Goal: Task Accomplishment & Management: Manage account settings

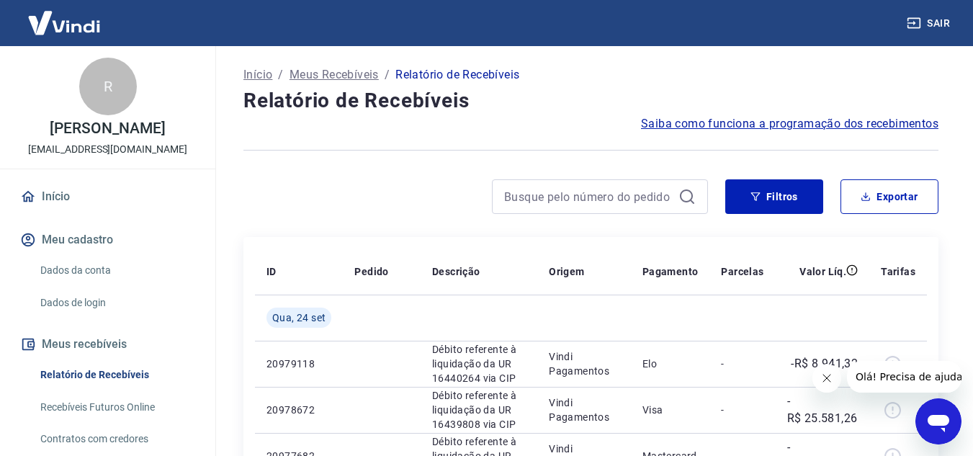
click at [825, 379] on icon "Fechar mensagem da empresa" at bounding box center [826, 378] width 12 height 12
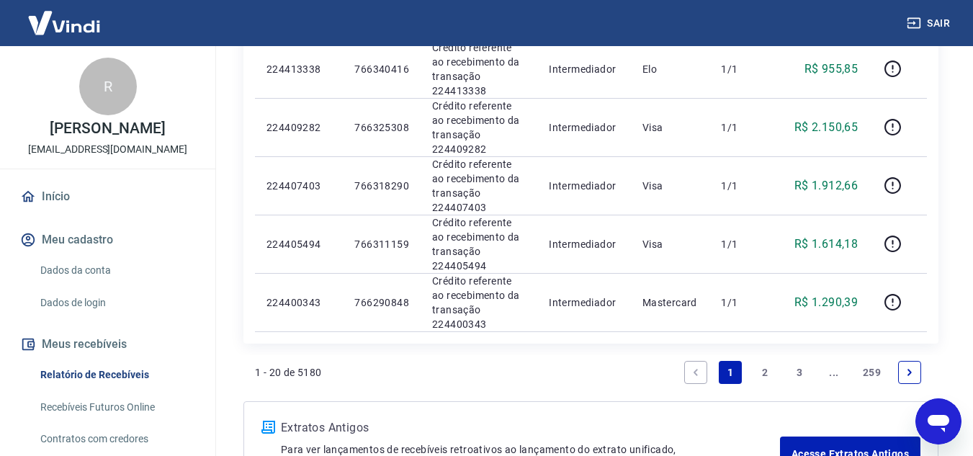
scroll to position [1152, 0]
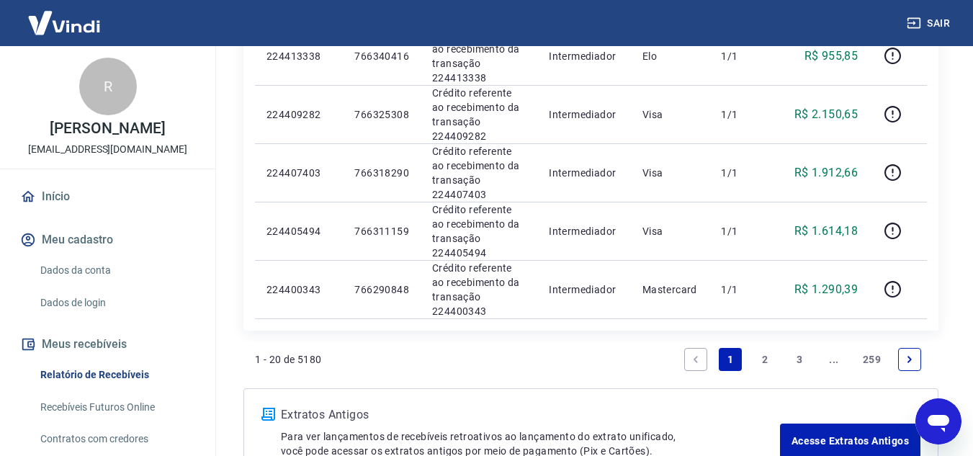
click at [768, 358] on link "2" at bounding box center [764, 359] width 23 height 23
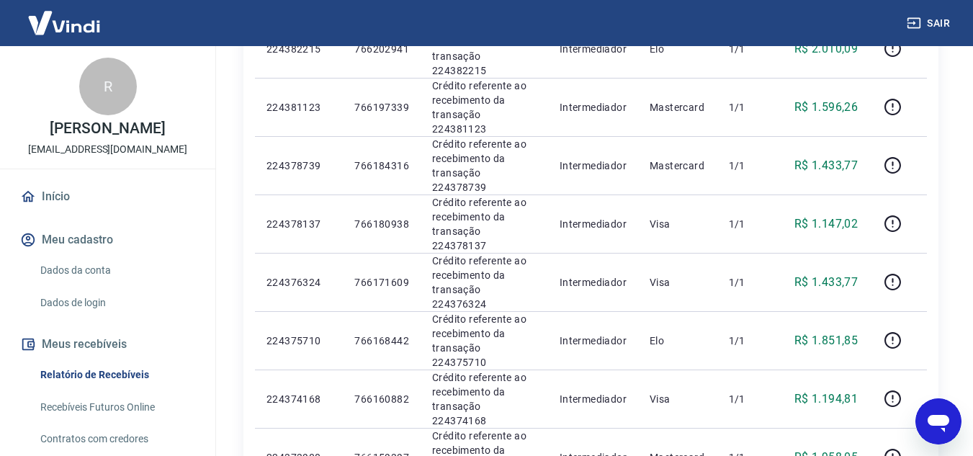
scroll to position [1043, 0]
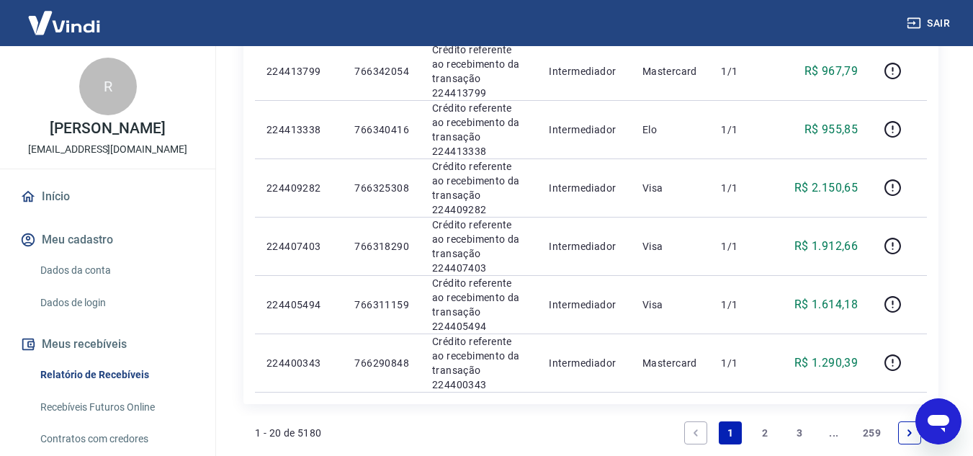
scroll to position [1224, 0]
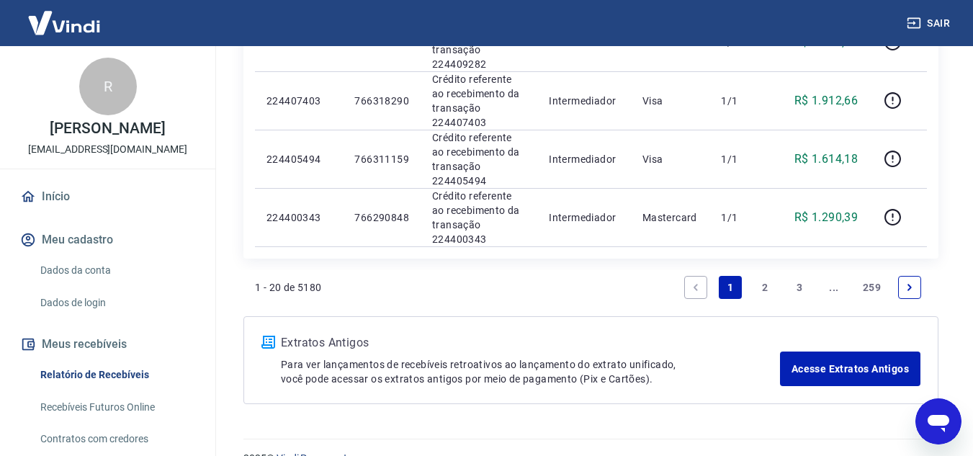
click at [770, 285] on link "2" at bounding box center [764, 287] width 23 height 23
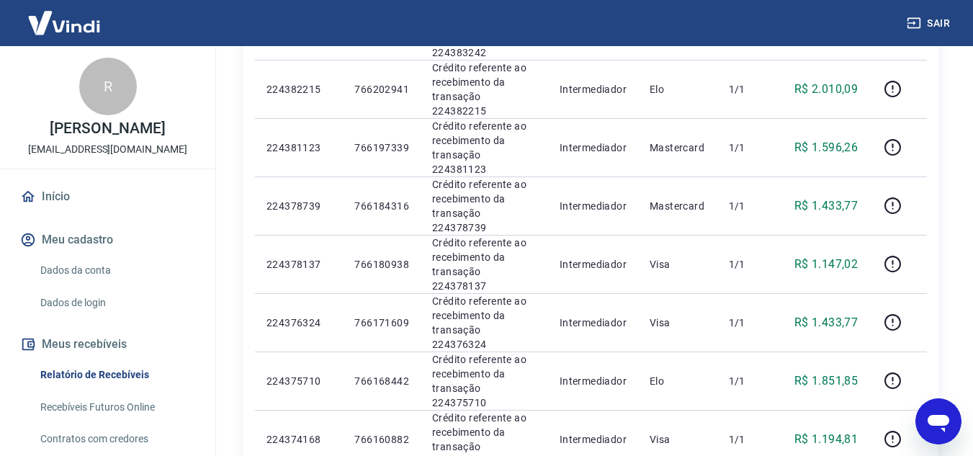
scroll to position [1043, 0]
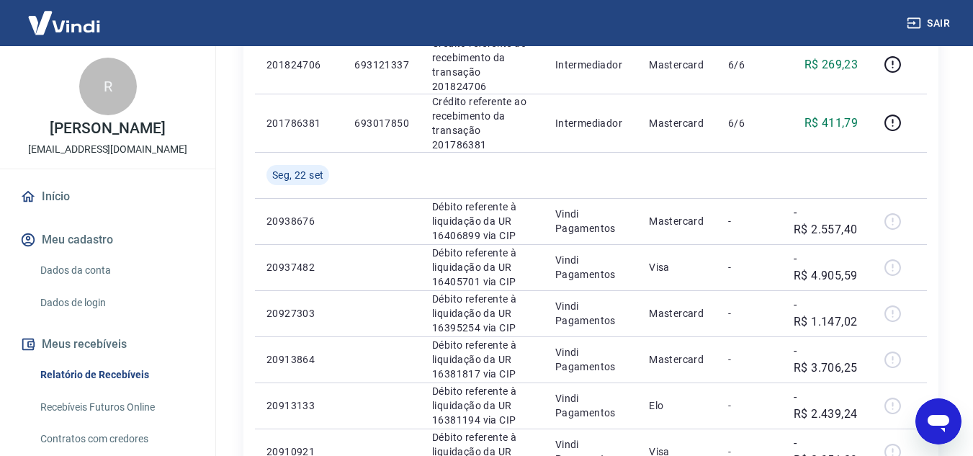
scroll to position [992, 0]
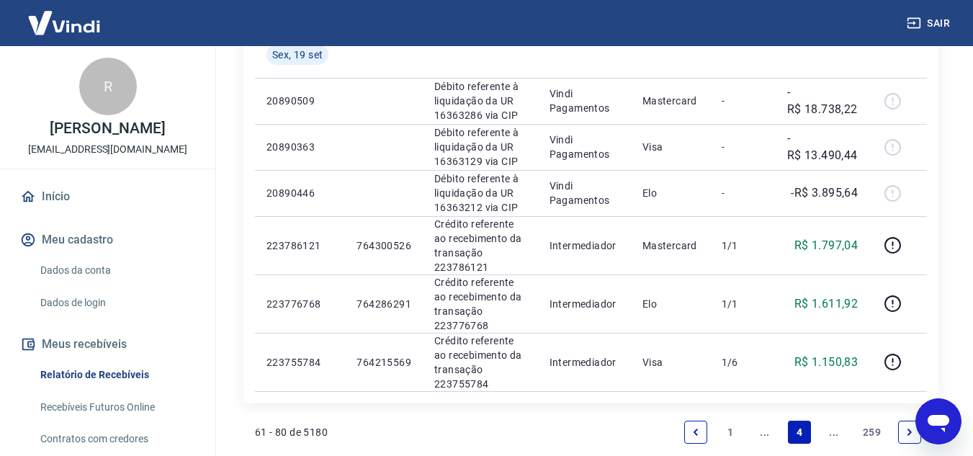
scroll to position [1224, 0]
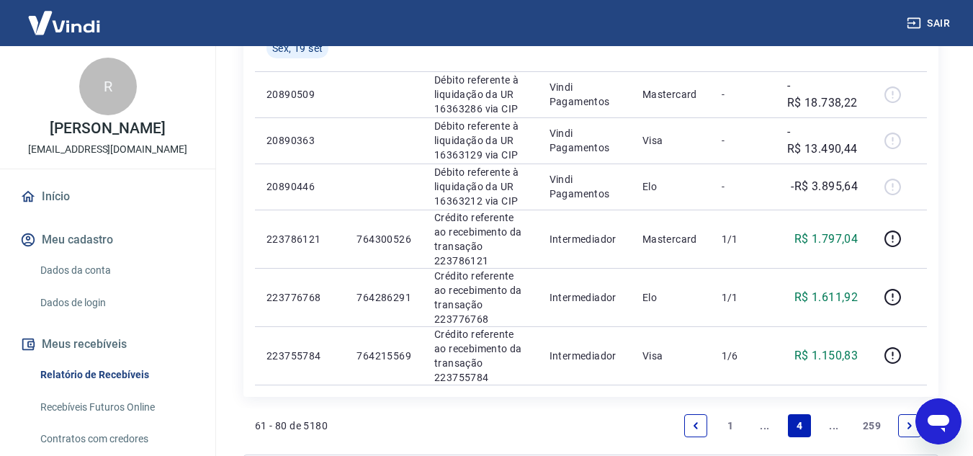
click at [766, 424] on link "..." at bounding box center [764, 425] width 23 height 23
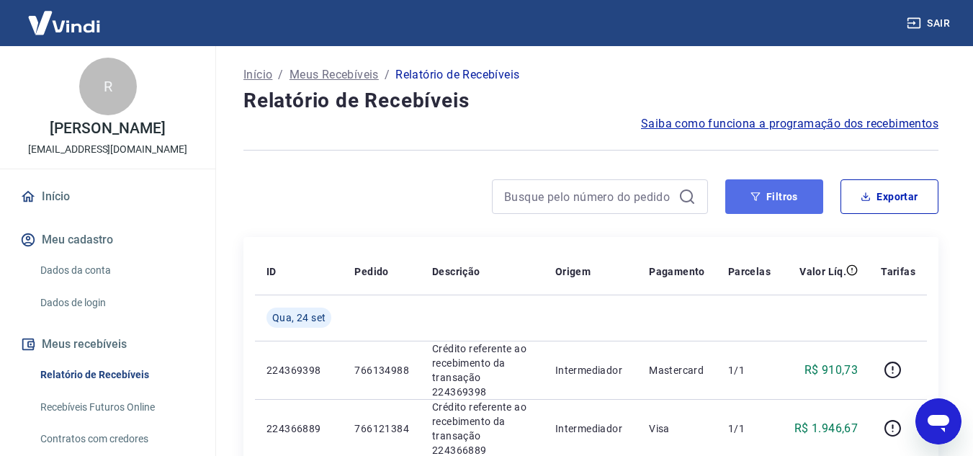
click at [745, 205] on button "Filtros" at bounding box center [774, 196] width 98 height 35
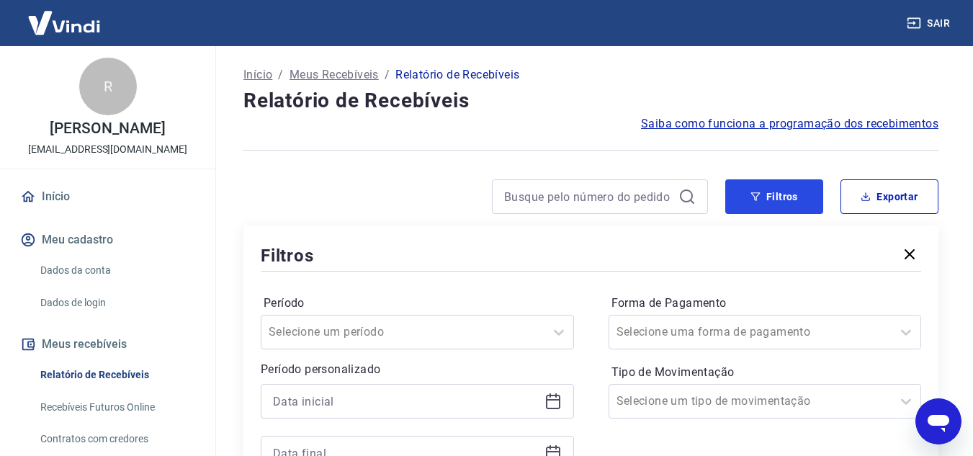
scroll to position [144, 0]
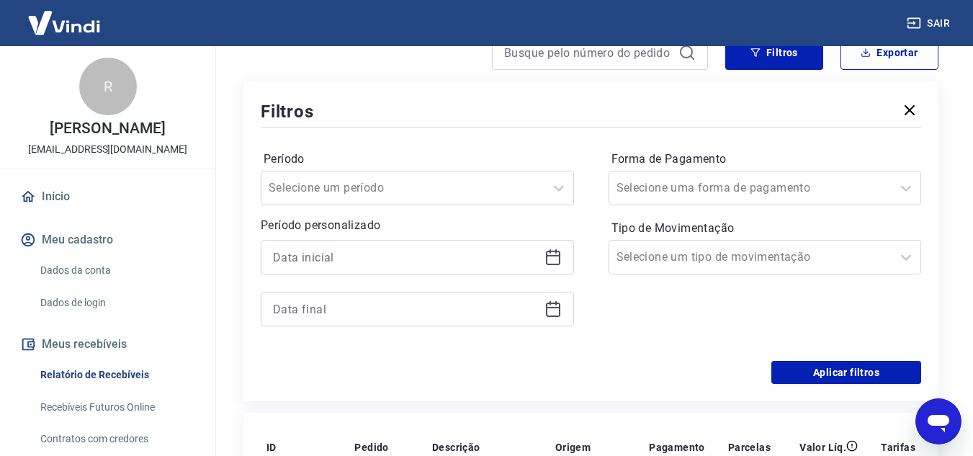
click at [552, 259] on icon at bounding box center [552, 256] width 17 height 17
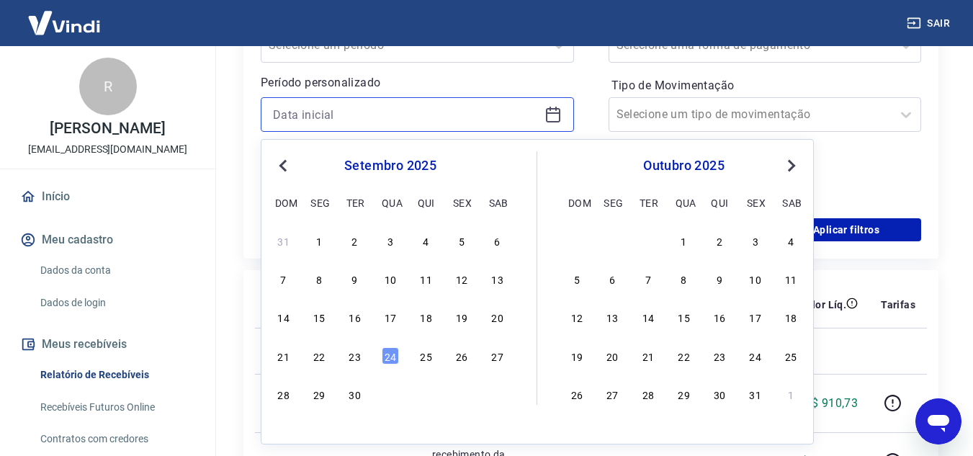
scroll to position [288, 0]
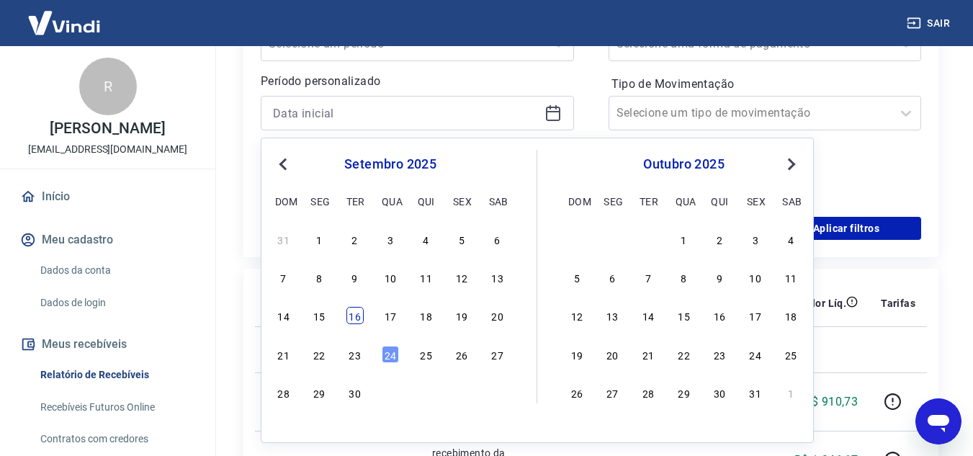
click at [356, 313] on div "16" at bounding box center [354, 315] width 17 height 17
drag, startPoint x: 356, startPoint y: 313, endPoint x: 461, endPoint y: 207, distance: 149.2
click at [356, 314] on th "Pedido" at bounding box center [382, 303] width 78 height 46
type input "[DATE]"
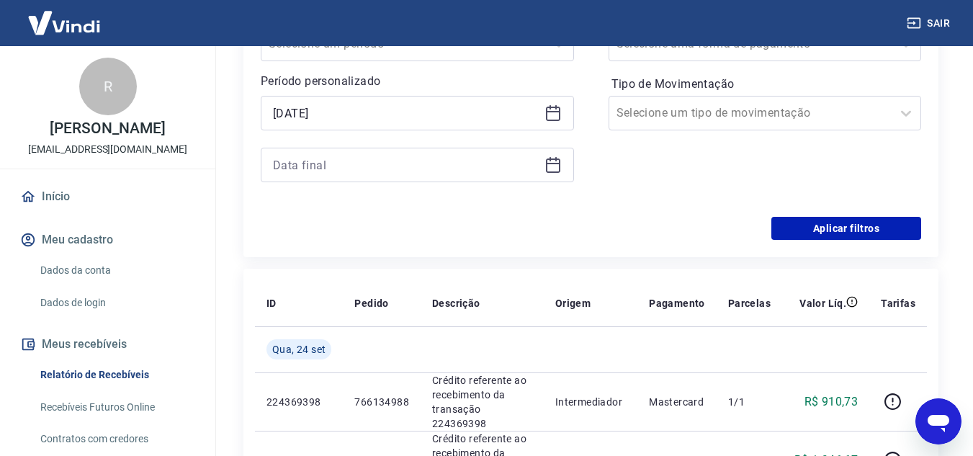
click at [557, 161] on icon at bounding box center [552, 164] width 17 height 17
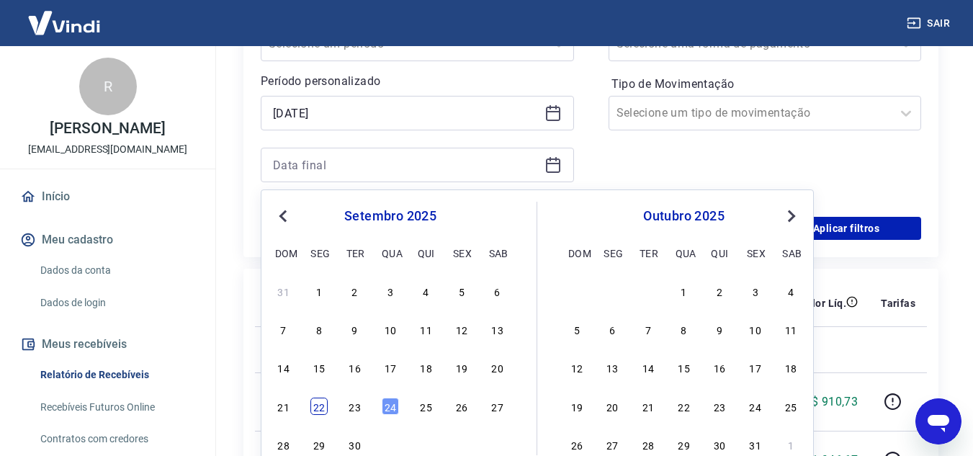
click at [318, 409] on div "22" at bounding box center [318, 406] width 17 height 17
click at [318, 409] on td "224369398" at bounding box center [299, 401] width 88 height 58
type input "[DATE]"
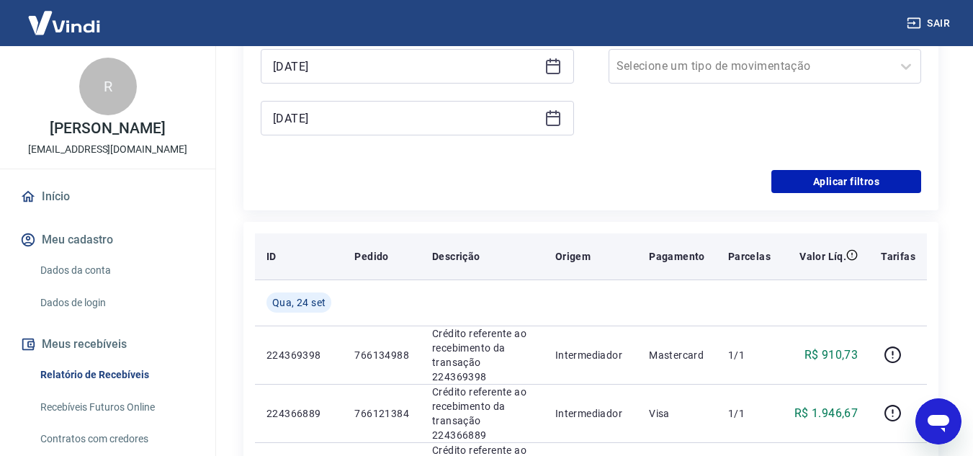
scroll to position [360, 0]
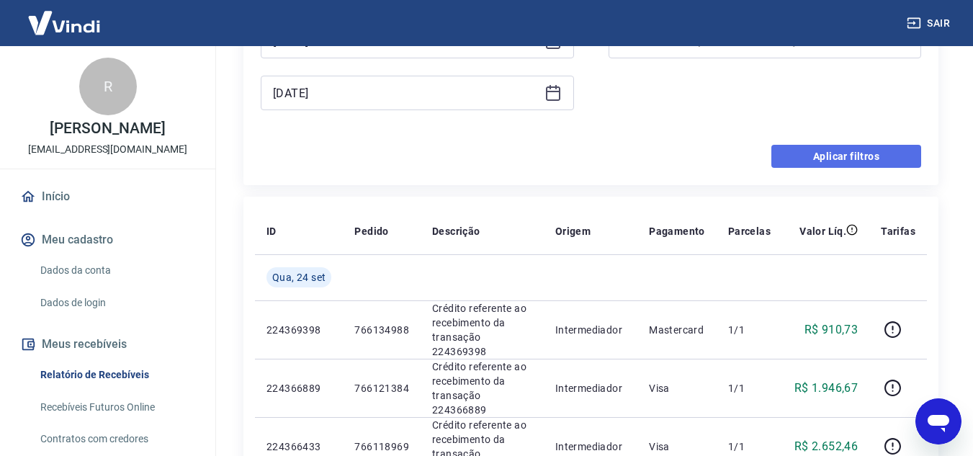
click at [802, 156] on button "Aplicar filtros" at bounding box center [846, 156] width 150 height 23
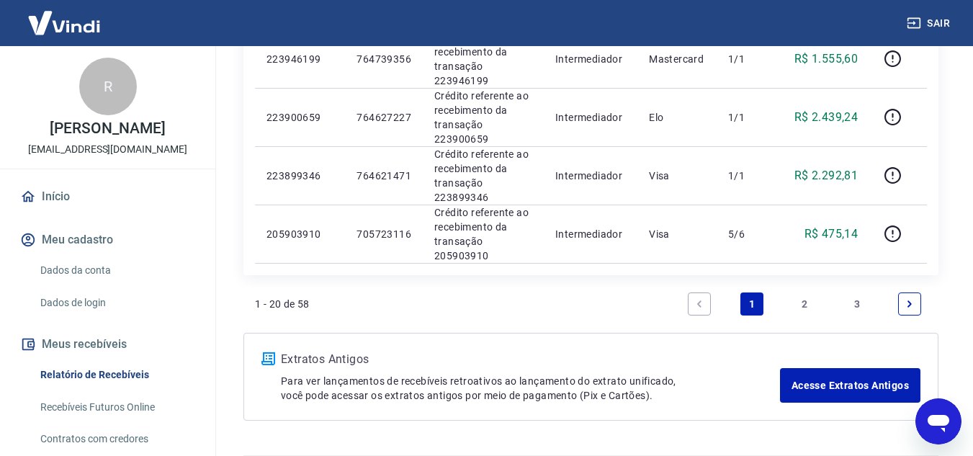
scroll to position [1307, 0]
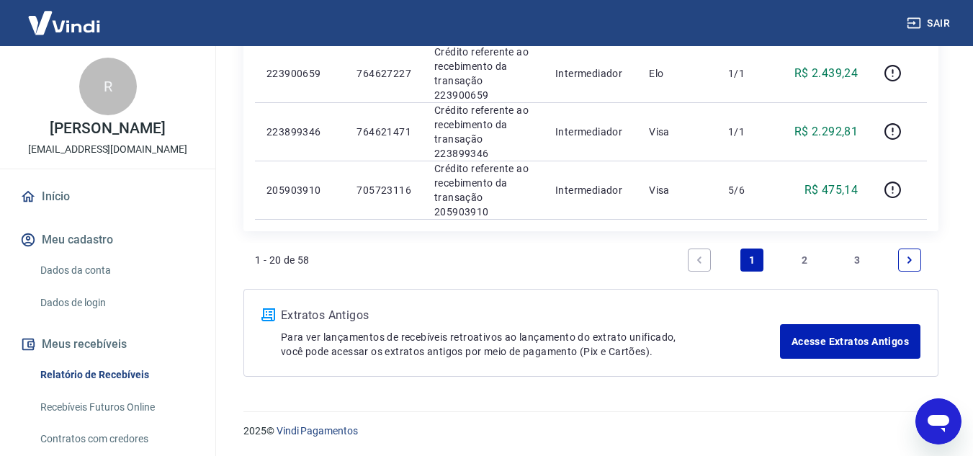
click at [809, 258] on link "2" at bounding box center [804, 259] width 23 height 23
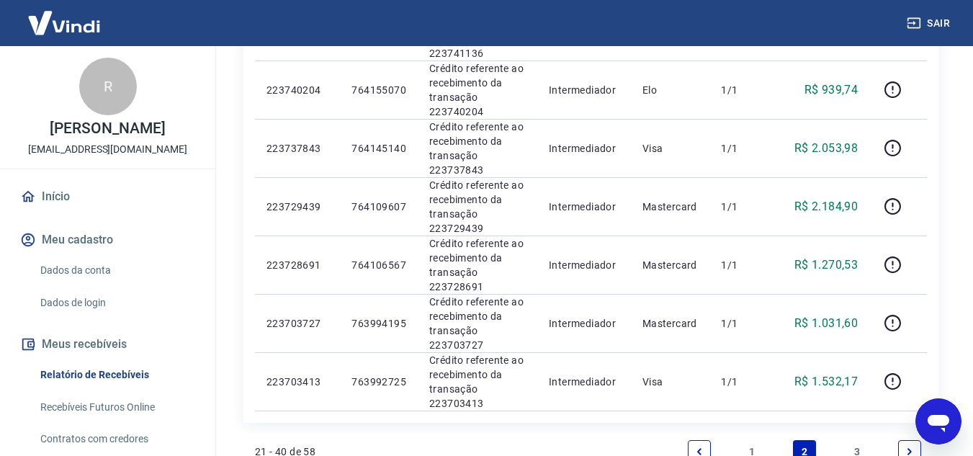
scroll to position [1152, 0]
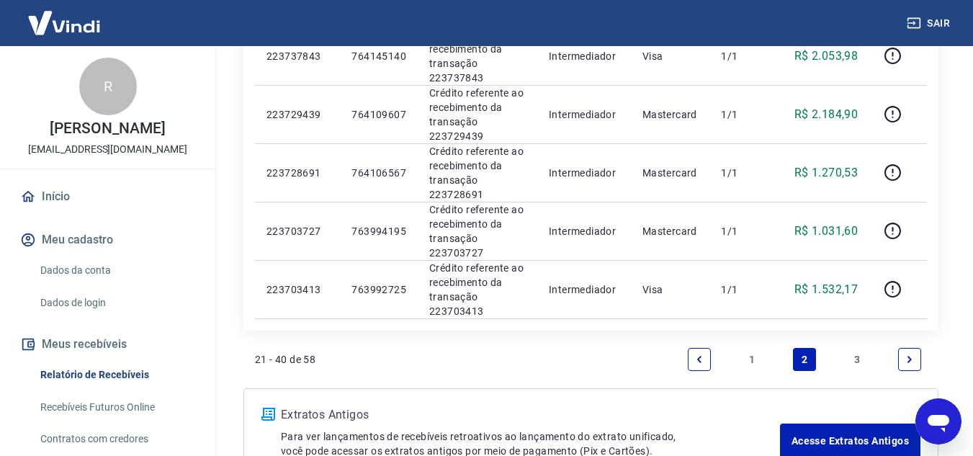
click at [860, 356] on link "3" at bounding box center [856, 359] width 23 height 23
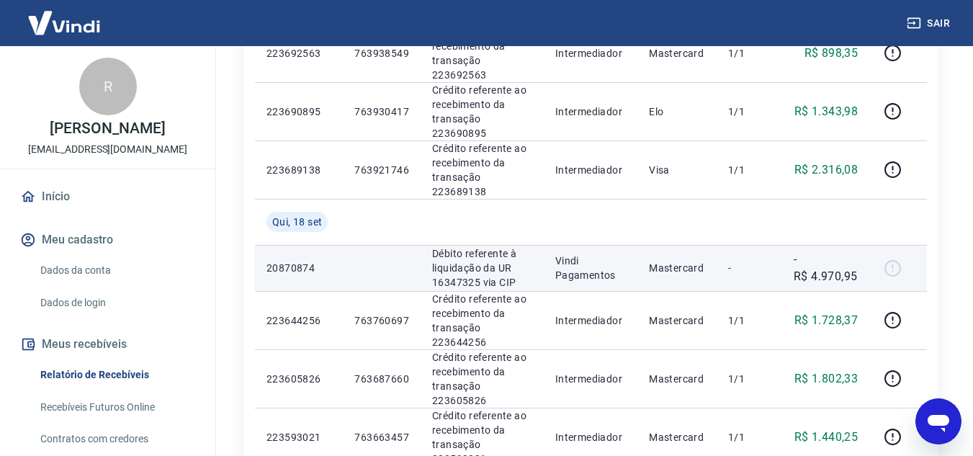
scroll to position [504, 0]
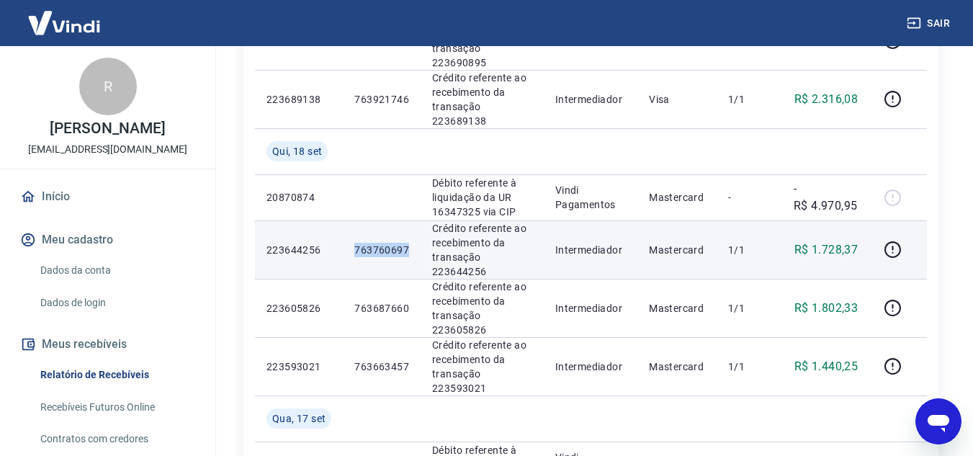
drag, startPoint x: 355, startPoint y: 181, endPoint x: 410, endPoint y: 184, distance: 55.6
click at [410, 220] on td "763760697" at bounding box center [382, 249] width 78 height 58
copy p "763760697"
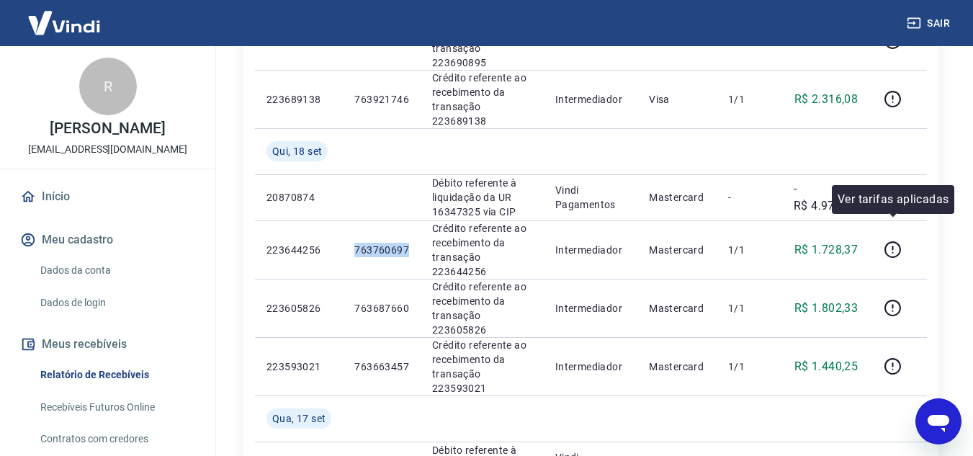
click at [891, 187] on div "Ver tarifas aplicadas" at bounding box center [893, 199] width 122 height 29
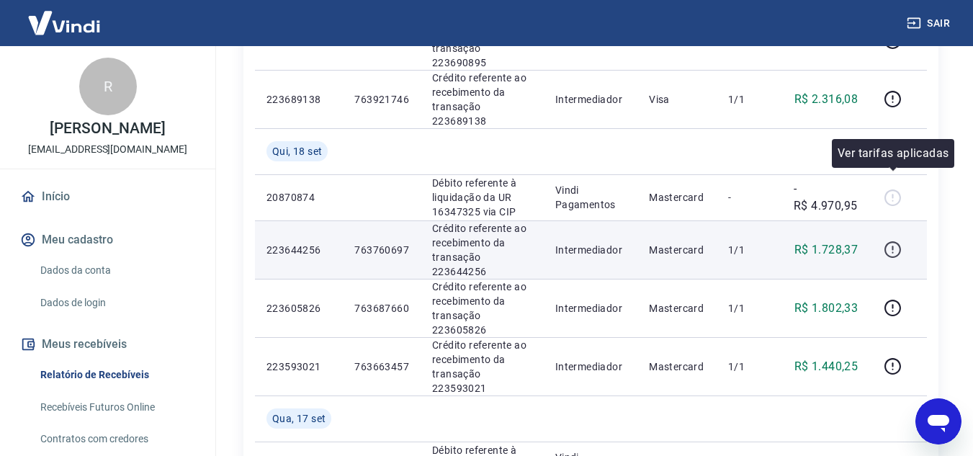
click at [892, 241] on icon "button" at bounding box center [893, 250] width 18 height 18
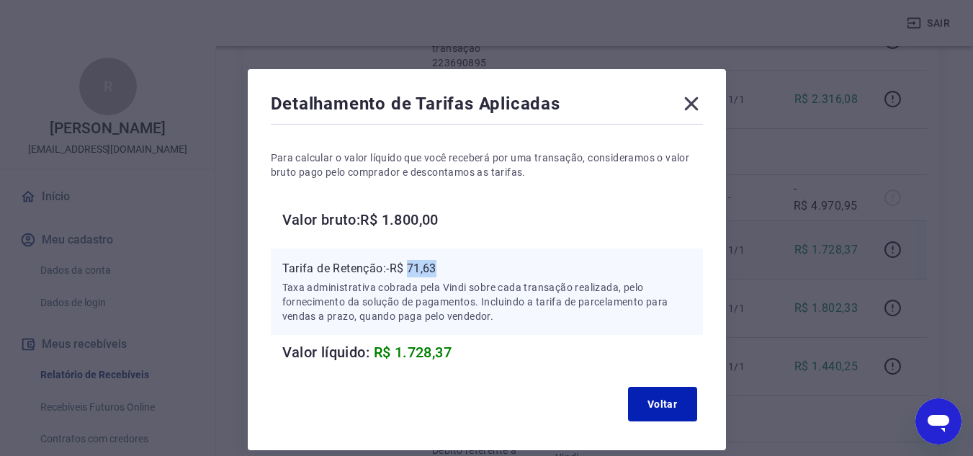
drag, startPoint x: 414, startPoint y: 266, endPoint x: 443, endPoint y: 268, distance: 28.8
click at [443, 268] on p "Tarifa de Retenção: -R$ 71,63" at bounding box center [486, 268] width 409 height 17
copy p "71,63"
click at [692, 97] on icon at bounding box center [691, 103] width 23 height 23
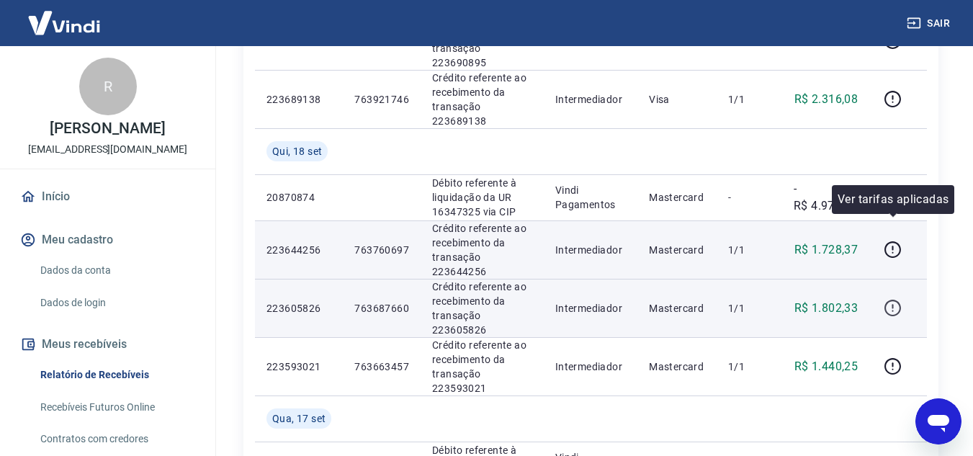
click at [892, 299] on icon "button" at bounding box center [893, 308] width 18 height 18
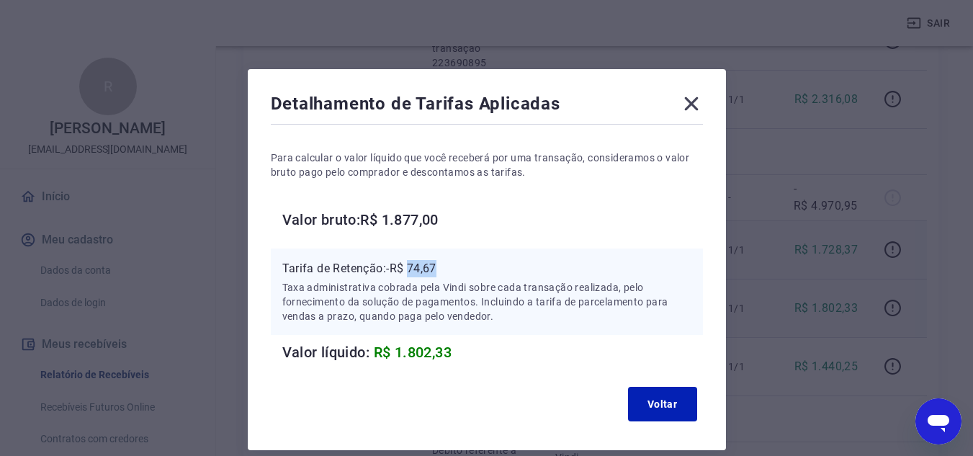
drag, startPoint x: 424, startPoint y: 269, endPoint x: 439, endPoint y: 271, distance: 15.2
click at [439, 271] on p "Tarifa de Retenção: -R$ 74,67" at bounding box center [486, 268] width 409 height 17
copy p "74,67"
click at [691, 89] on div "Detalhamento de Tarifas Aplicadas Para calcular o valor líquido que você recebe…" at bounding box center [487, 259] width 478 height 381
click at [693, 97] on icon at bounding box center [691, 103] width 23 height 23
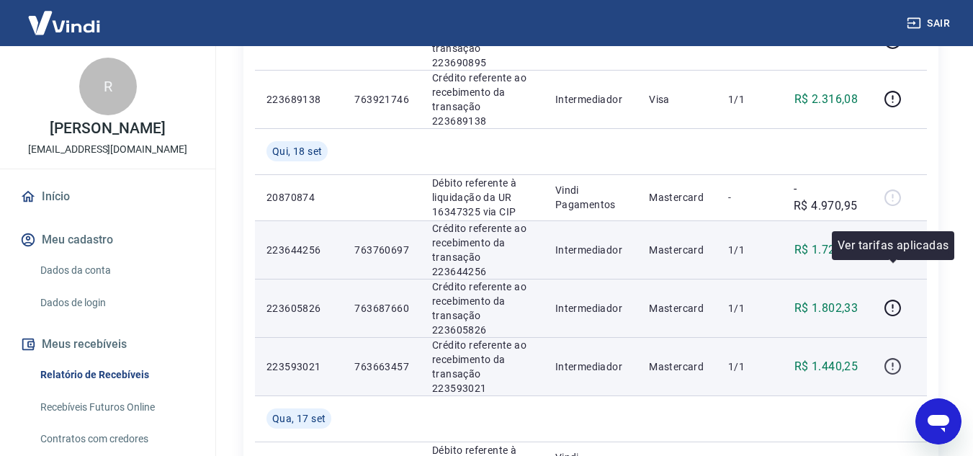
click at [881, 355] on button "button" at bounding box center [892, 366] width 23 height 23
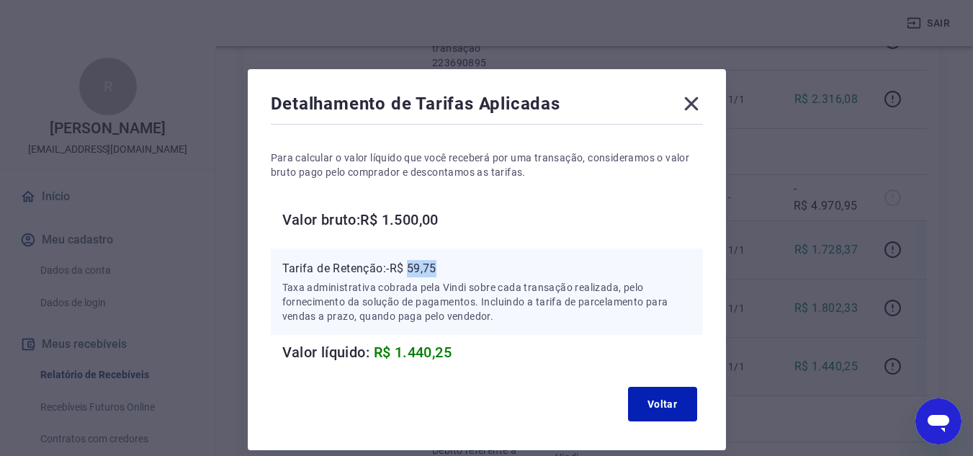
drag, startPoint x: 412, startPoint y: 269, endPoint x: 452, endPoint y: 269, distance: 39.6
click at [452, 269] on p "Tarifa de Retenção: -R$ 59,75" at bounding box center [486, 268] width 409 height 17
copy p "59,75"
click at [690, 112] on icon at bounding box center [691, 103] width 23 height 23
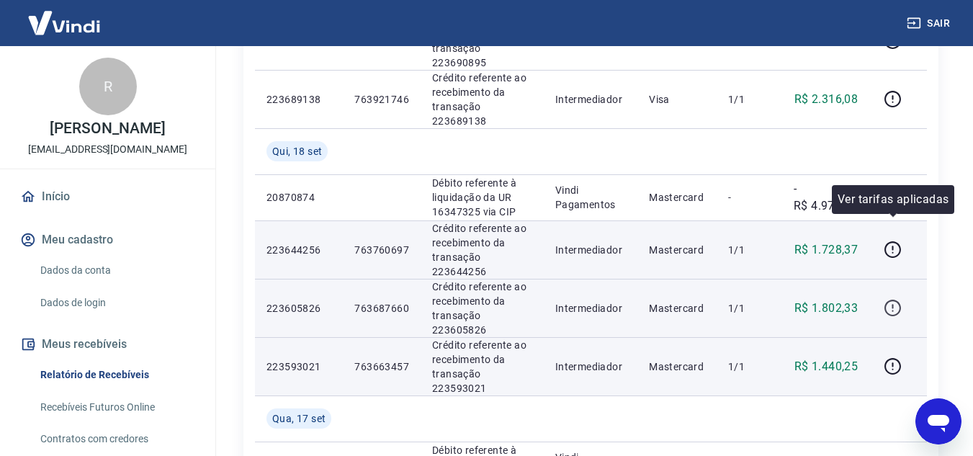
click at [899, 299] on icon "button" at bounding box center [893, 308] width 18 height 18
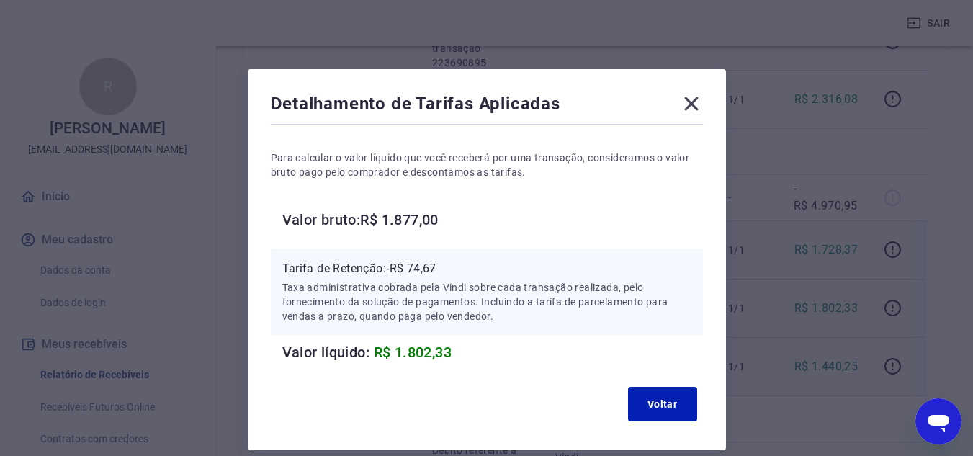
click at [687, 102] on icon at bounding box center [691, 103] width 23 height 23
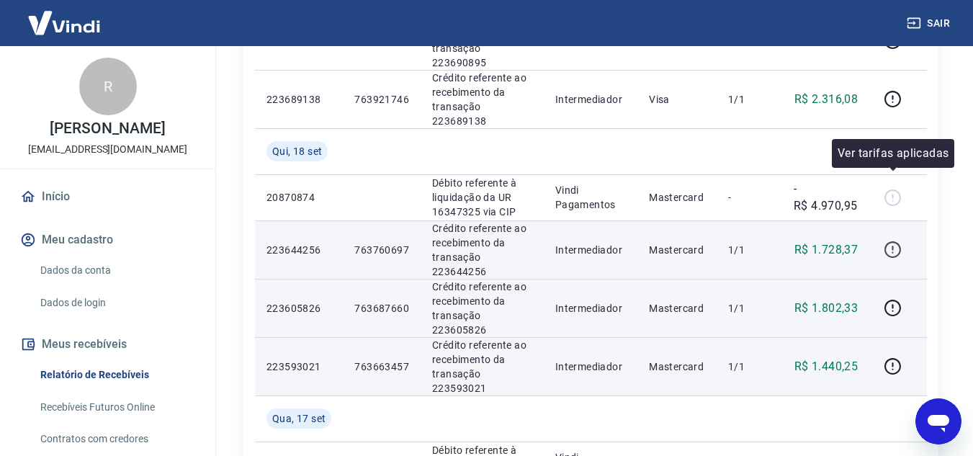
click at [894, 241] on icon "button" at bounding box center [893, 250] width 18 height 18
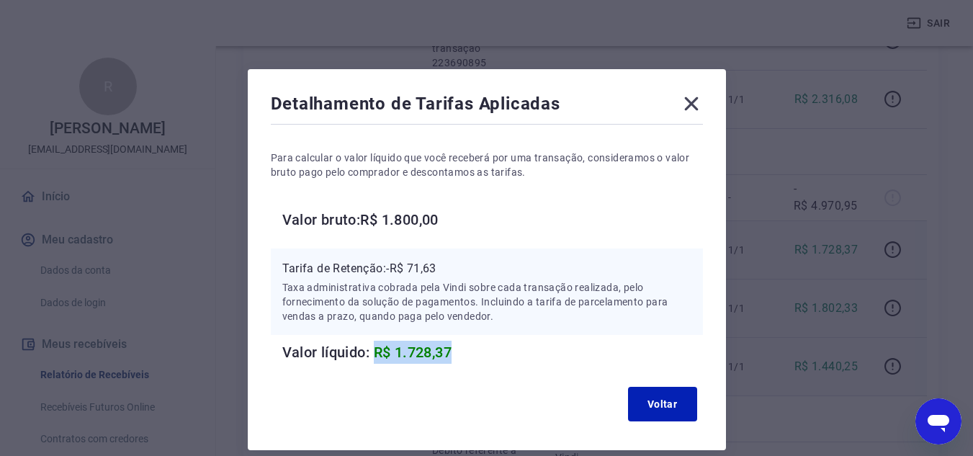
drag, startPoint x: 376, startPoint y: 349, endPoint x: 454, endPoint y: 346, distance: 77.8
click at [452, 346] on span "R$ 1.728,37" at bounding box center [413, 352] width 78 height 17
copy span "R$ 1.728,37"
click at [688, 113] on icon at bounding box center [691, 103] width 23 height 23
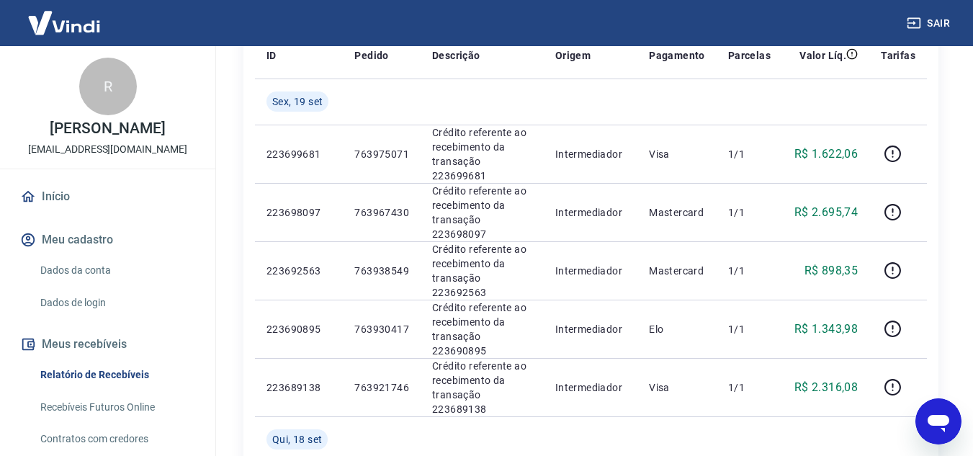
scroll to position [72, 0]
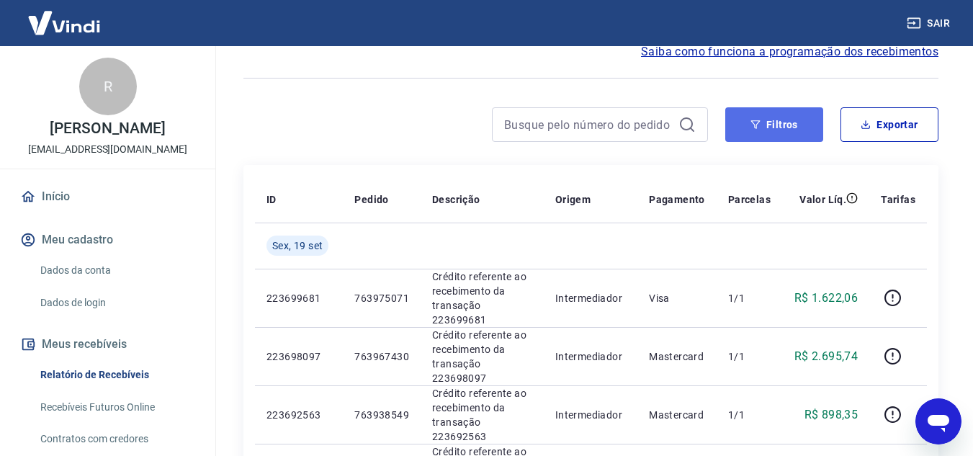
click at [748, 125] on button "Filtros" at bounding box center [774, 124] width 98 height 35
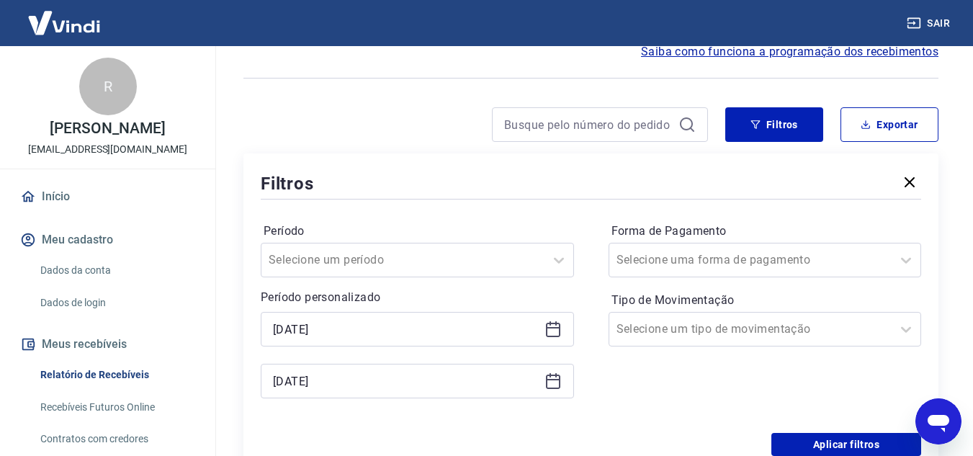
click at [552, 378] on icon at bounding box center [552, 380] width 17 height 17
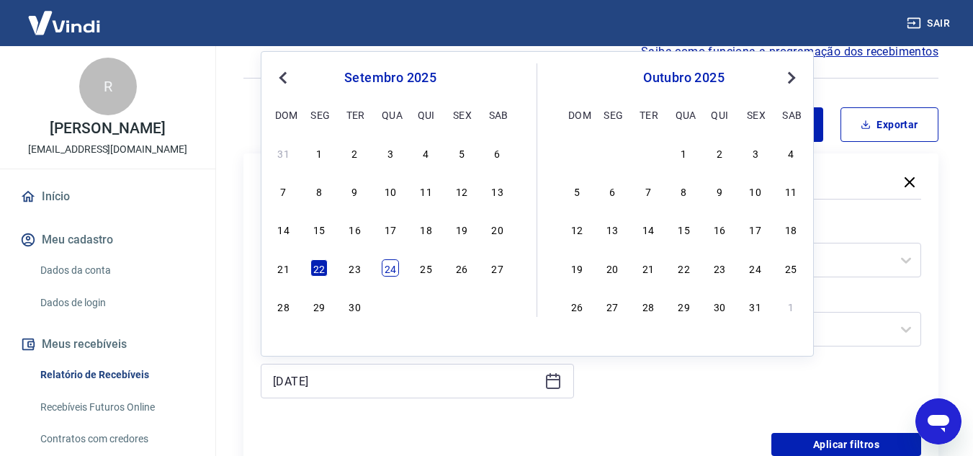
click at [395, 263] on div "24" at bounding box center [390, 267] width 17 height 17
click at [395, 263] on div at bounding box center [403, 260] width 269 height 20
type input "[DATE]"
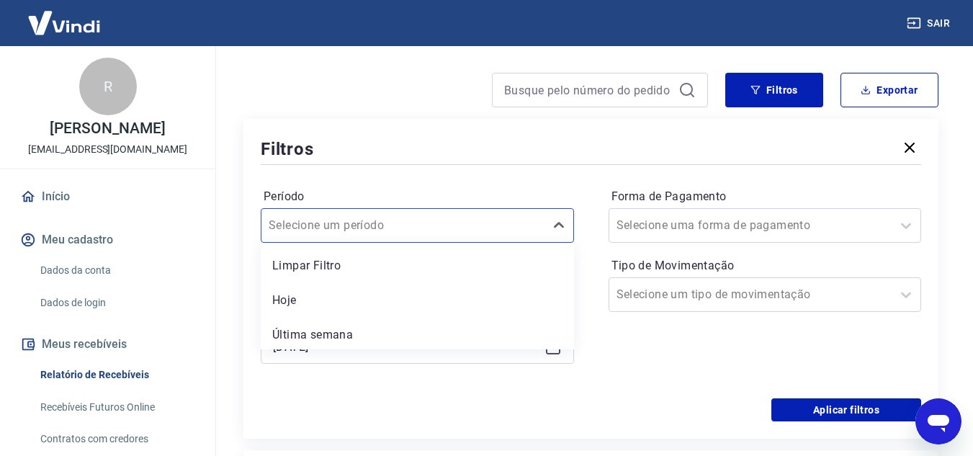
scroll to position [109, 0]
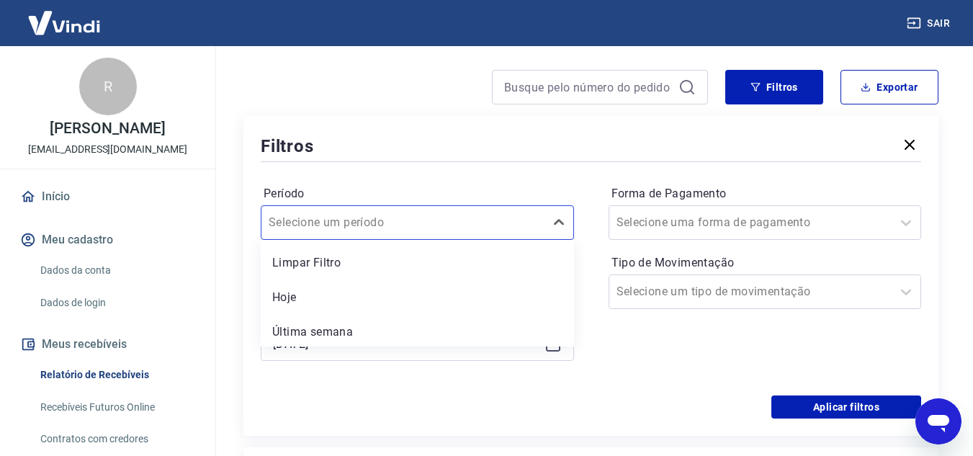
click at [686, 349] on div "Forma de Pagamento Selecione uma forma de pagamento Tipo de Movimentação Seleci…" at bounding box center [765, 280] width 313 height 196
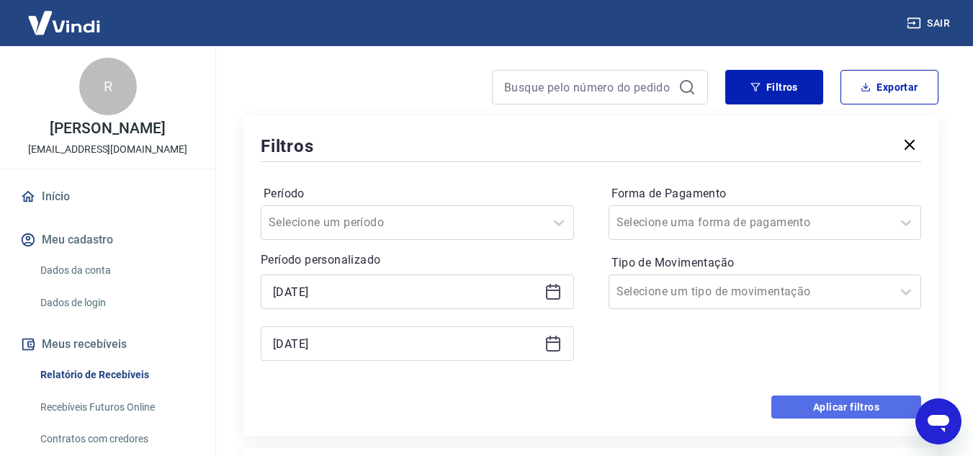
click at [804, 413] on button "Aplicar filtros" at bounding box center [846, 406] width 150 height 23
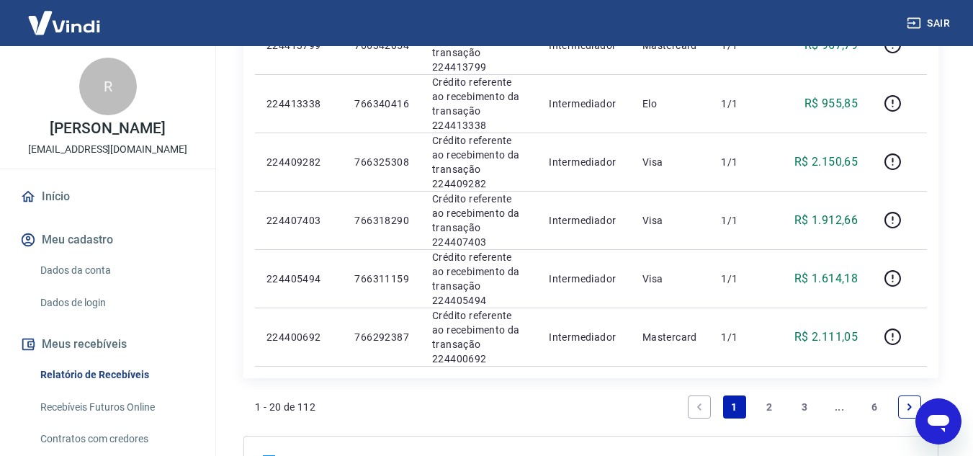
scroll to position [1152, 0]
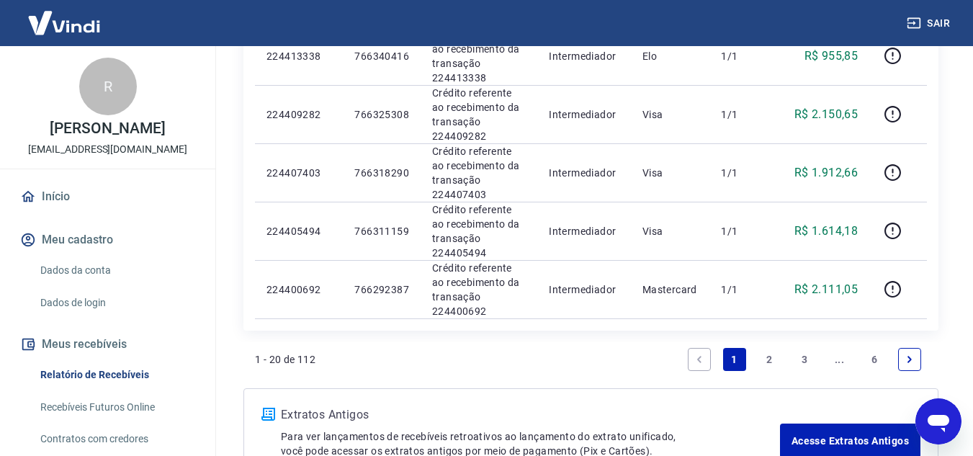
click at [765, 366] on link "2" at bounding box center [769, 359] width 23 height 23
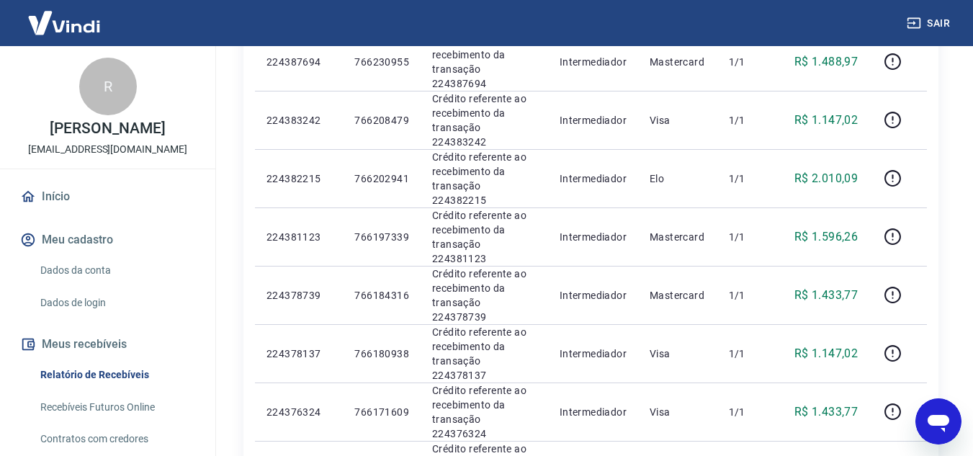
scroll to position [1008, 0]
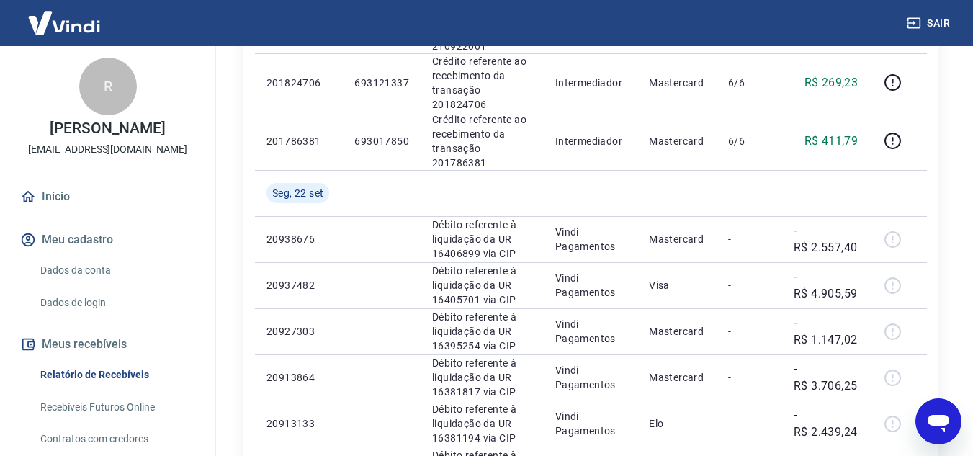
scroll to position [1136, 0]
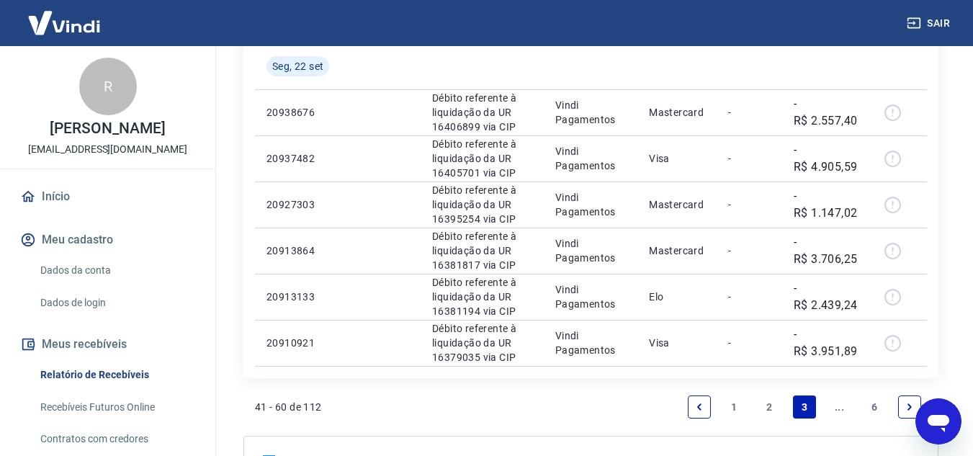
click at [834, 395] on link "..." at bounding box center [839, 406] width 23 height 23
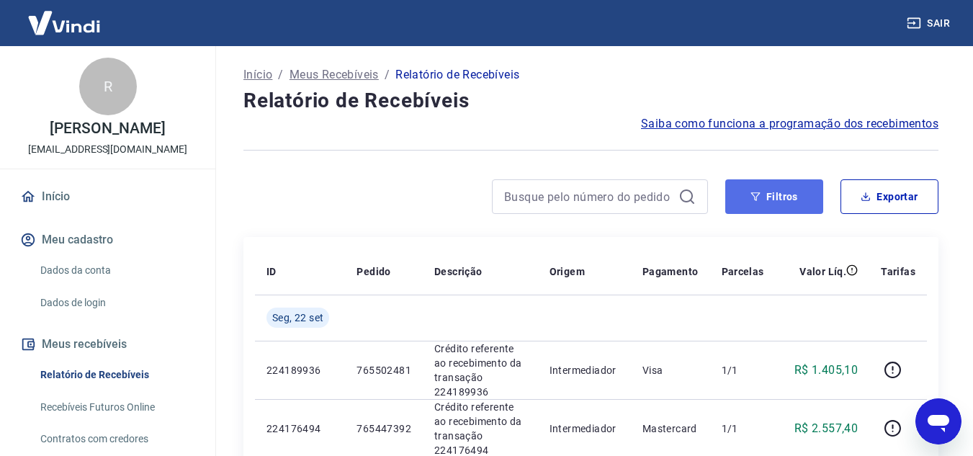
click at [771, 189] on button "Filtros" at bounding box center [774, 196] width 98 height 35
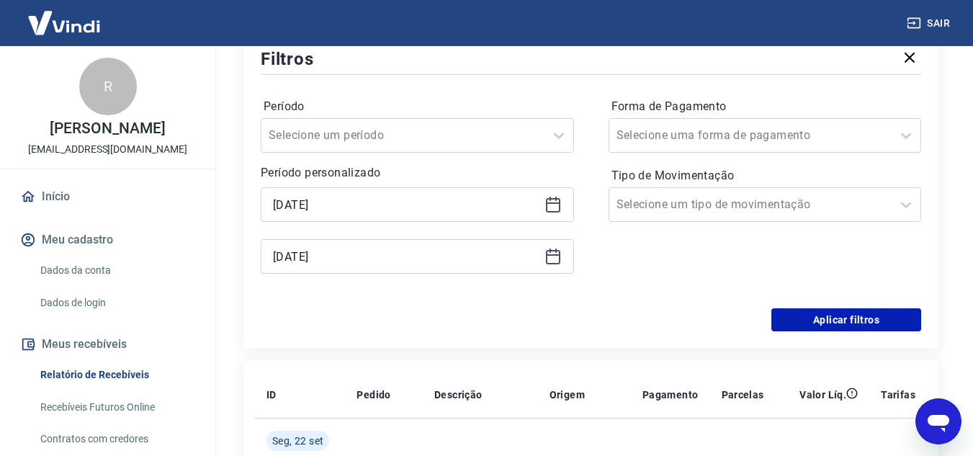
scroll to position [144, 0]
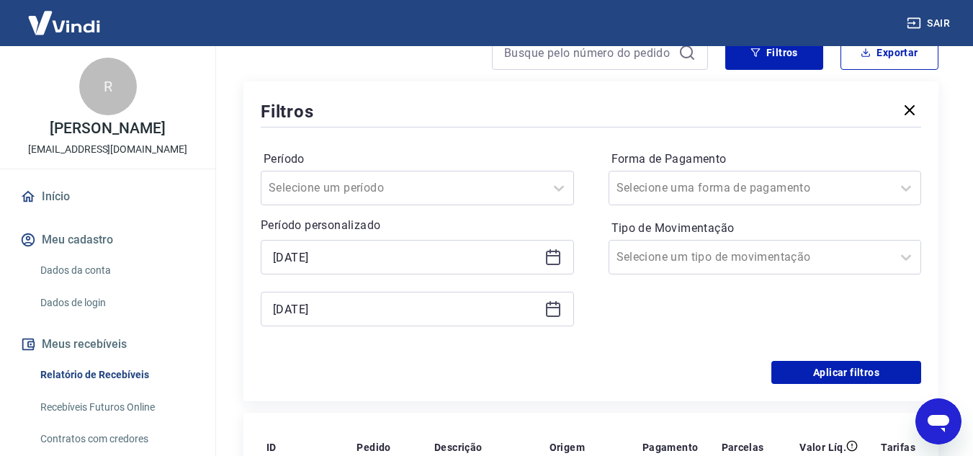
click at [555, 305] on icon at bounding box center [552, 308] width 17 height 17
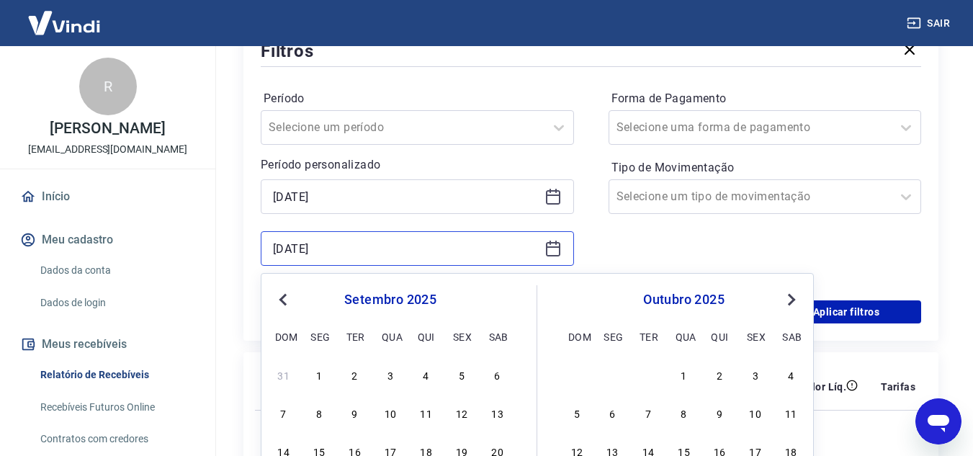
scroll to position [288, 0]
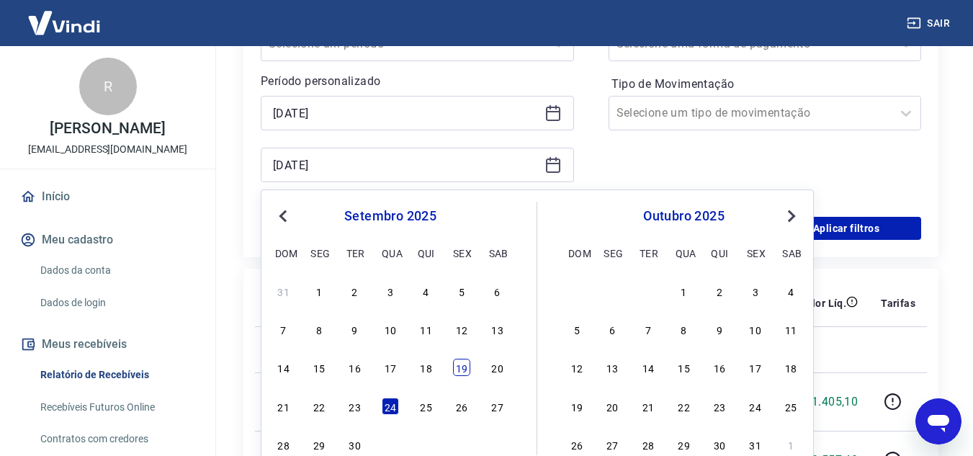
click at [470, 365] on div "19" at bounding box center [461, 367] width 17 height 17
click at [470, 365] on td at bounding box center [480, 349] width 115 height 46
type input "[DATE]"
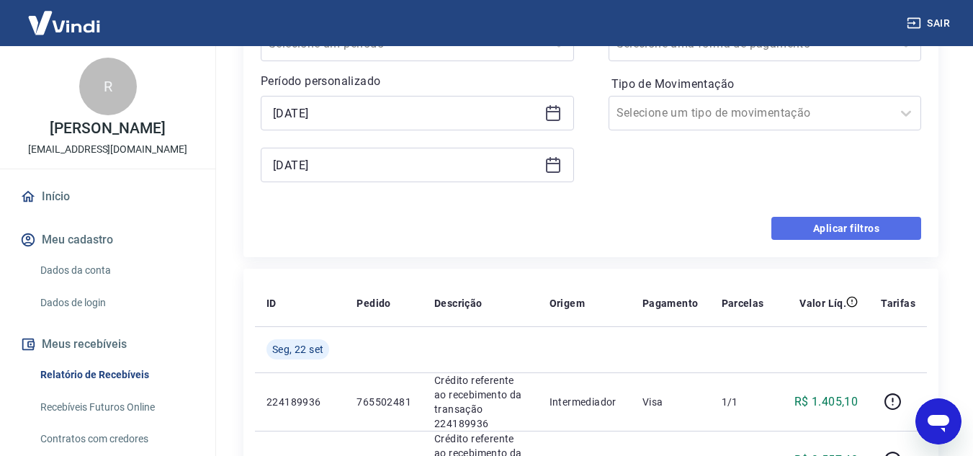
click at [828, 239] on button "Aplicar filtros" at bounding box center [846, 228] width 150 height 23
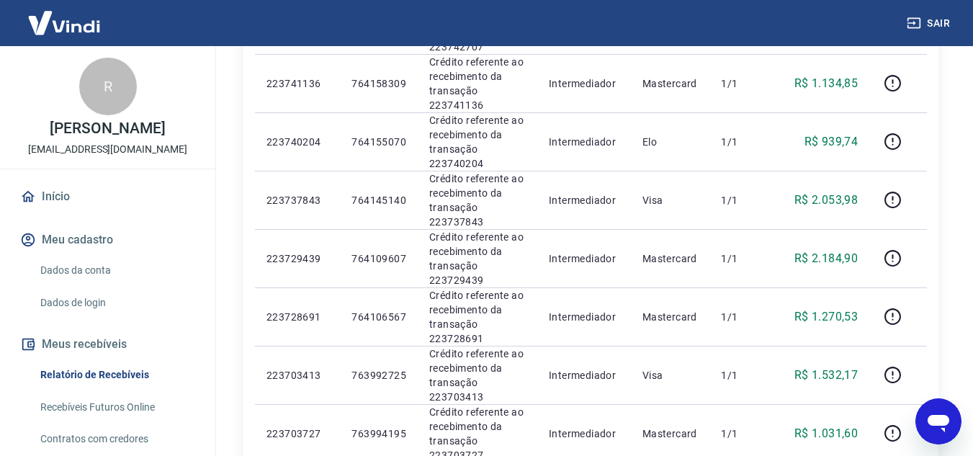
scroll to position [1224, 0]
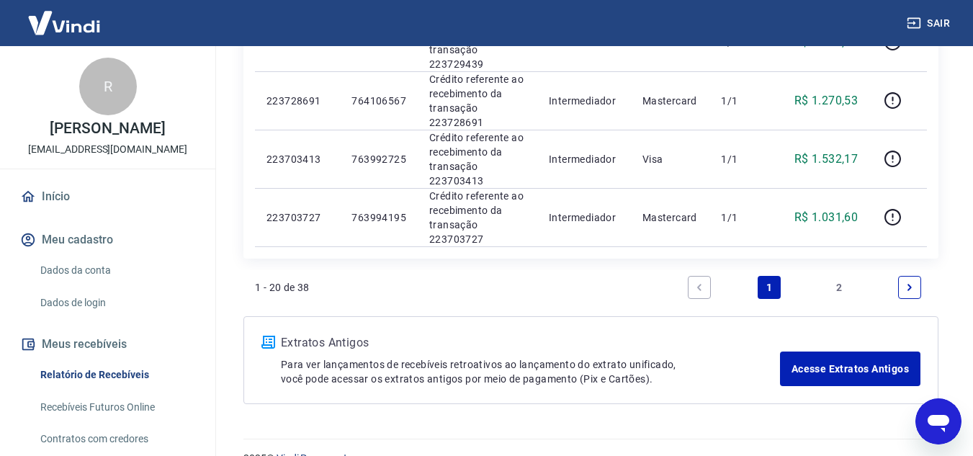
click at [846, 282] on link "2" at bounding box center [839, 287] width 23 height 23
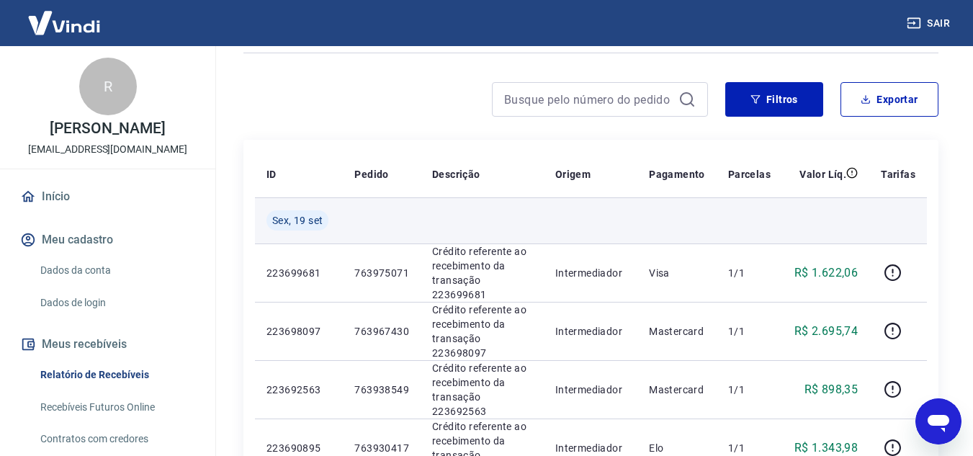
scroll to position [72, 0]
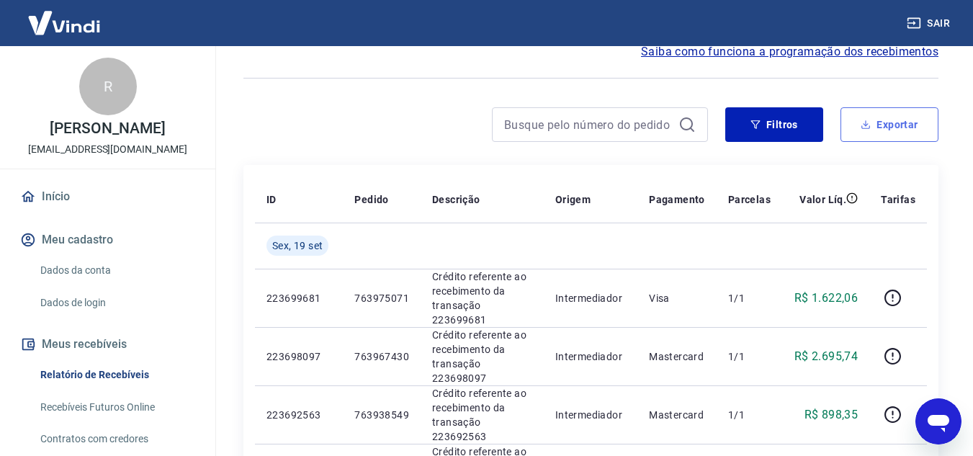
click at [903, 130] on button "Exportar" at bounding box center [889, 124] width 98 height 35
type input "[DATE]"
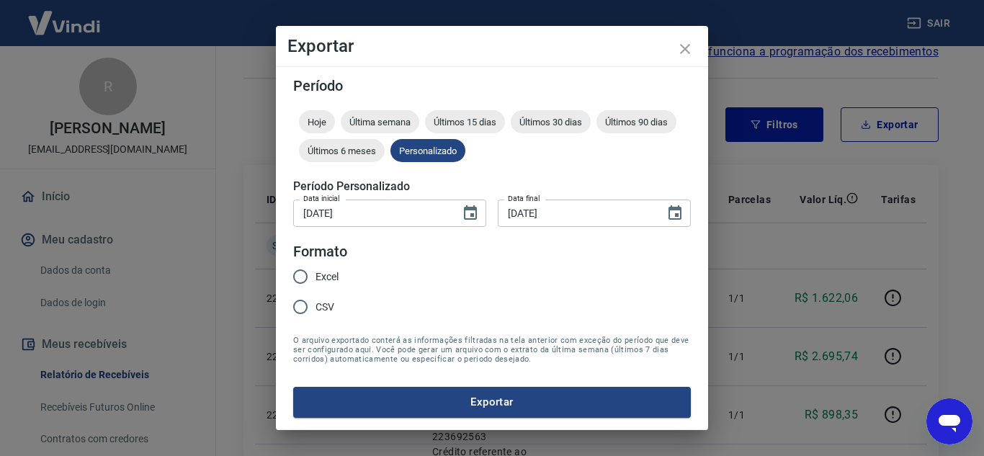
click at [329, 278] on span "Excel" at bounding box center [326, 276] width 23 height 15
click at [315, 278] on input "Excel" at bounding box center [300, 276] width 30 height 30
radio input "true"
click at [467, 400] on button "Exportar" at bounding box center [492, 402] width 398 height 30
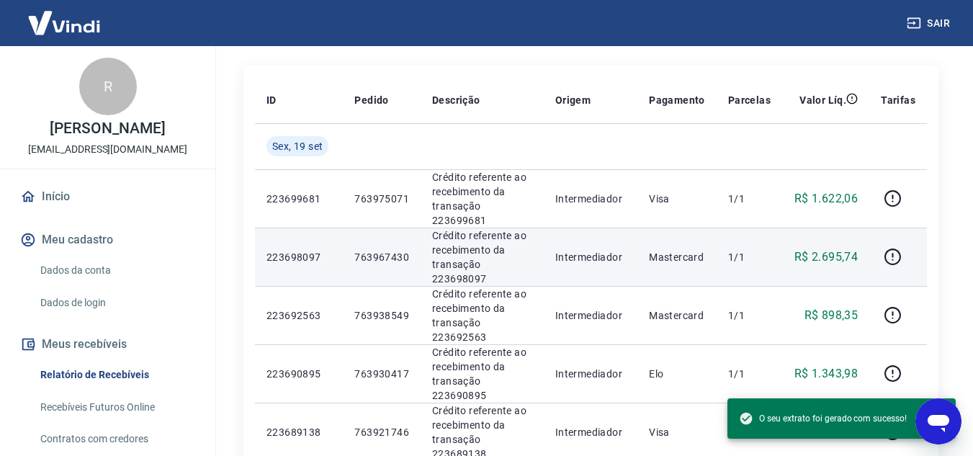
scroll to position [144, 0]
